Goal: Find specific page/section: Find specific page/section

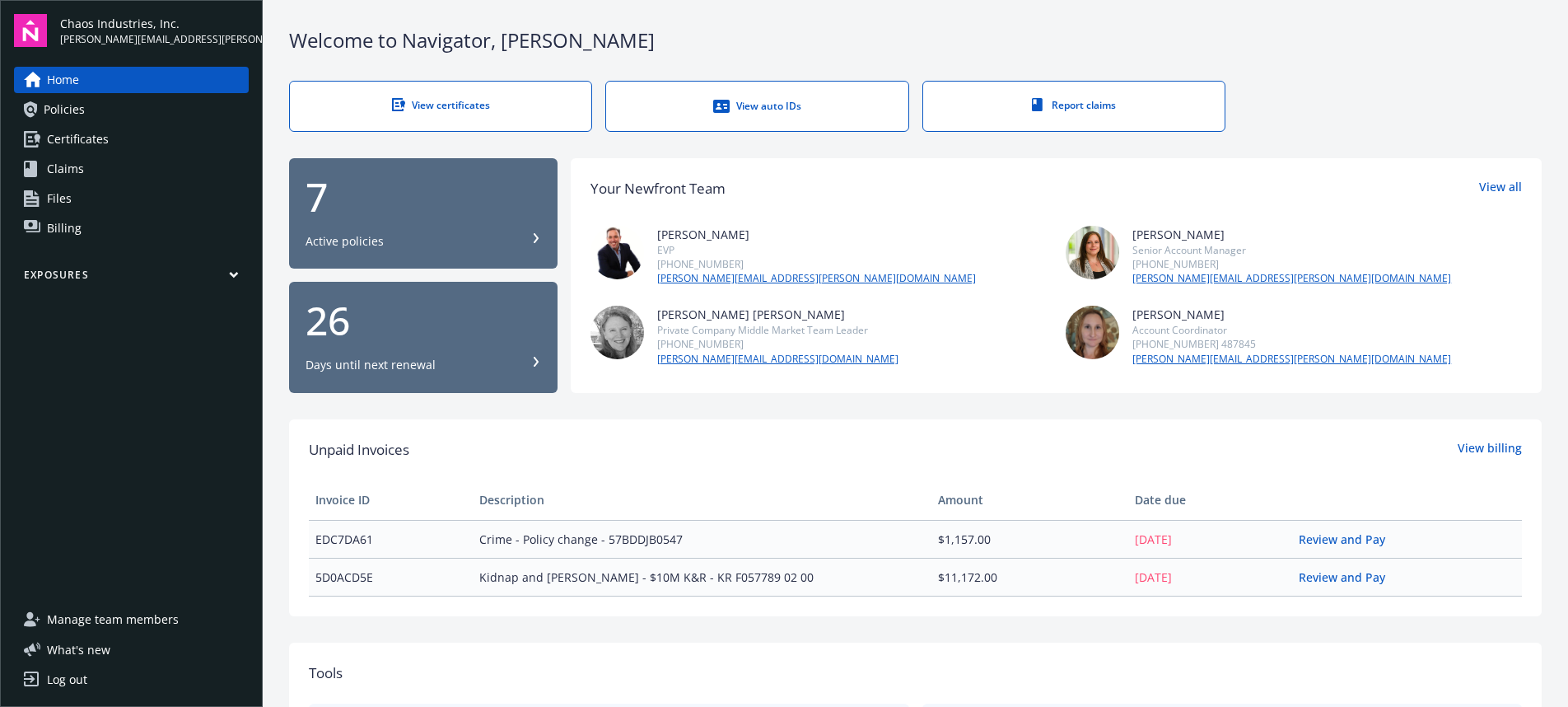
click at [50, 111] on span "Policies" at bounding box center [64, 110] width 41 height 26
